Goal: Check status: Check status

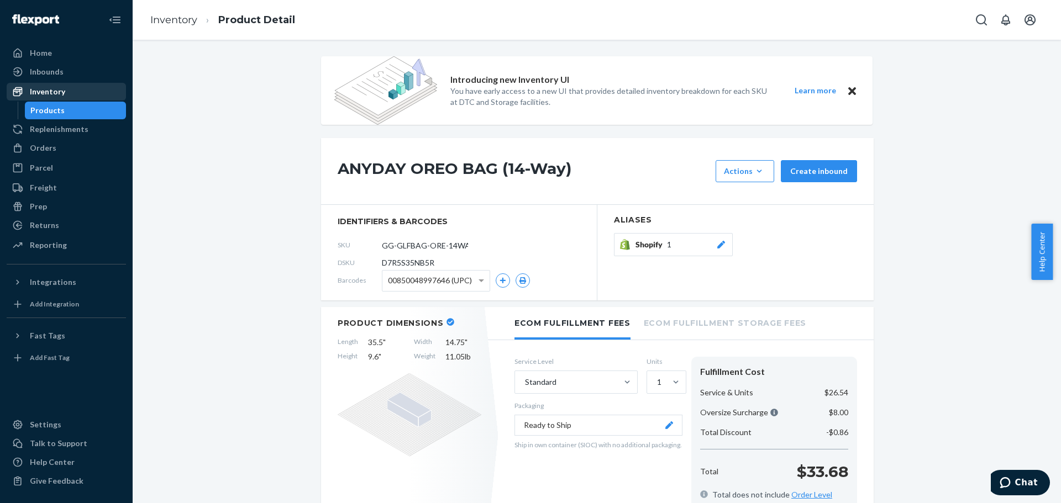
scroll to position [1002, 0]
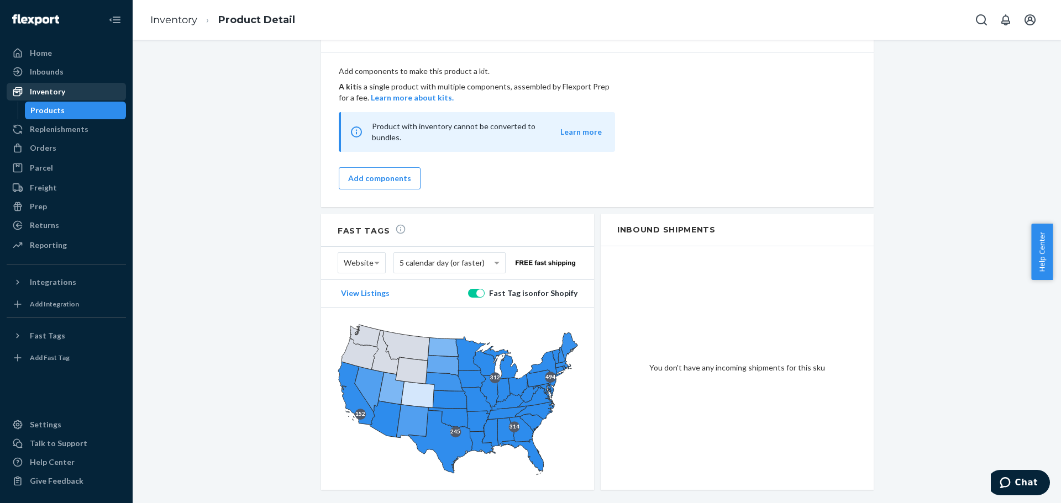
click at [57, 93] on div "Inventory" at bounding box center [47, 91] width 35 height 11
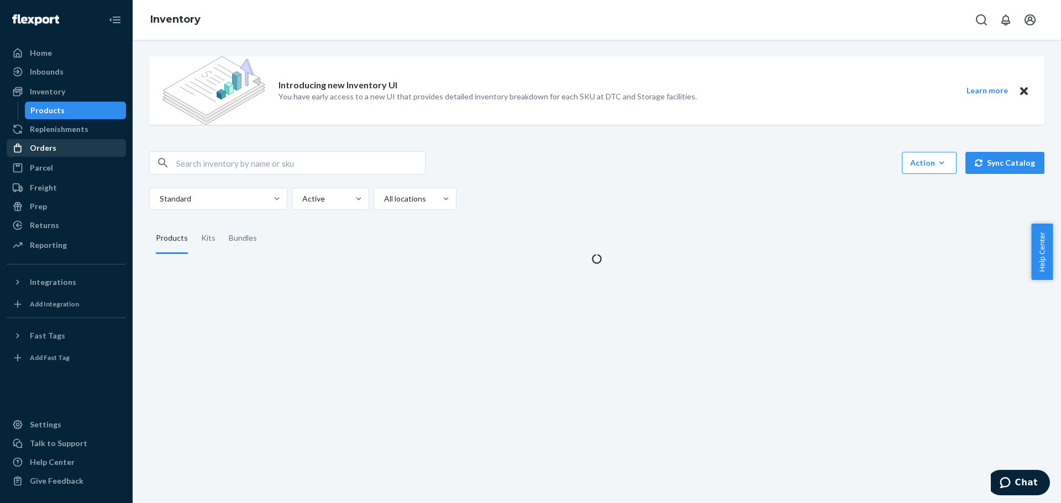
click at [46, 146] on div "Orders" at bounding box center [43, 148] width 27 height 11
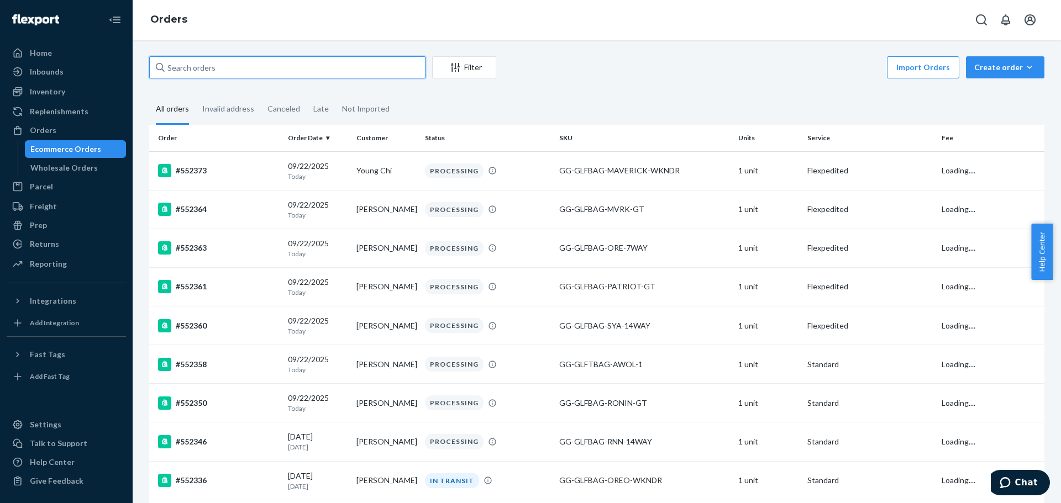
click at [214, 70] on input "text" at bounding box center [287, 67] width 276 height 22
paste input "551075"
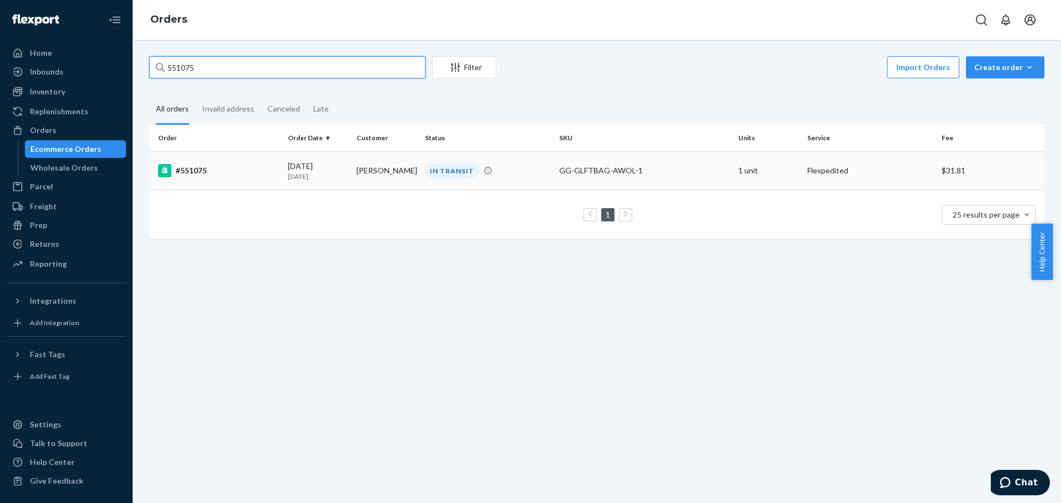
type input "551075"
click at [193, 174] on div "#551075" at bounding box center [218, 170] width 121 height 13
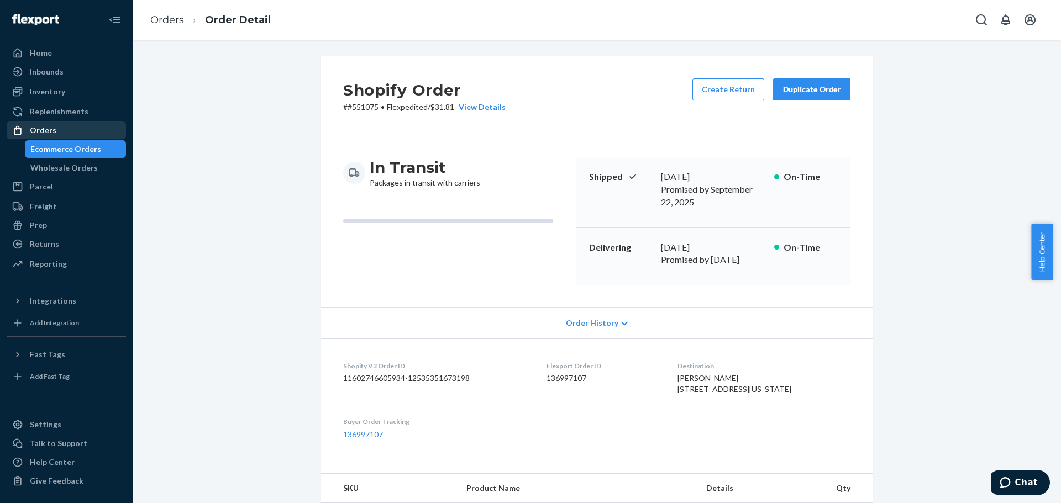
click at [66, 129] on div "Orders" at bounding box center [66, 130] width 117 height 15
